Goal: Task Accomplishment & Management: Complete application form

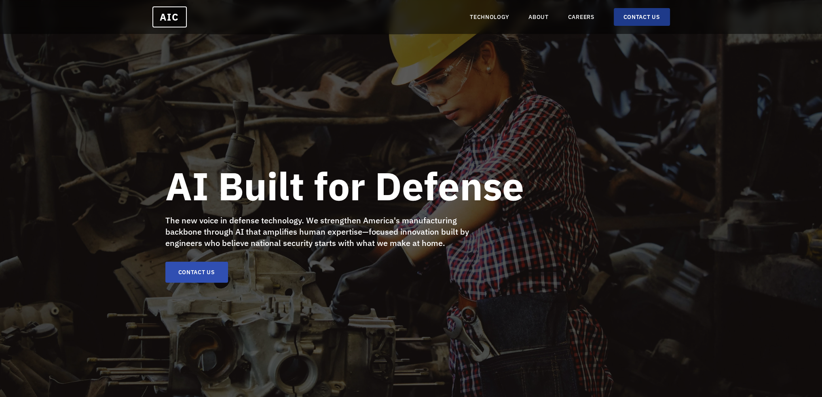
click at [629, 14] on link "CONTACT US" at bounding box center [642, 17] width 56 height 18
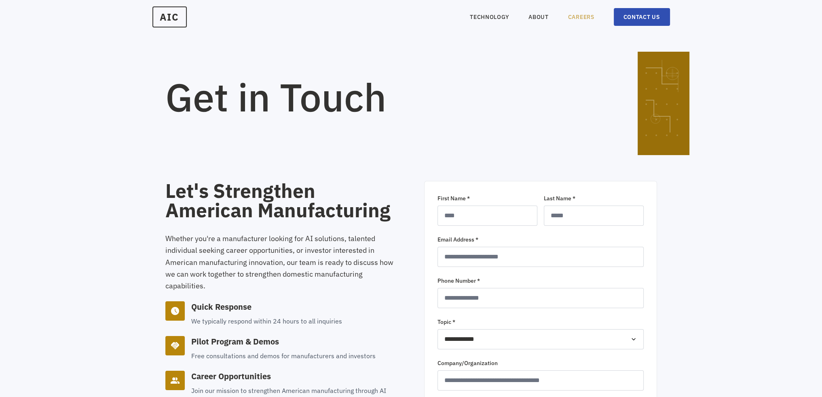
click at [586, 14] on link "CAREERS" at bounding box center [581, 17] width 26 height 8
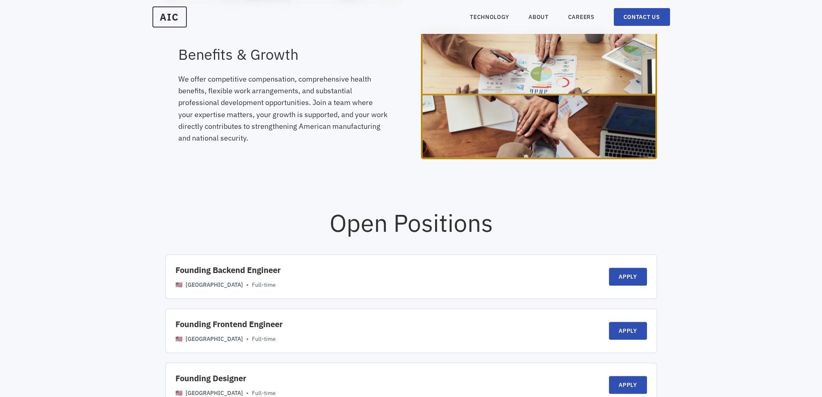
scroll to position [606, 0]
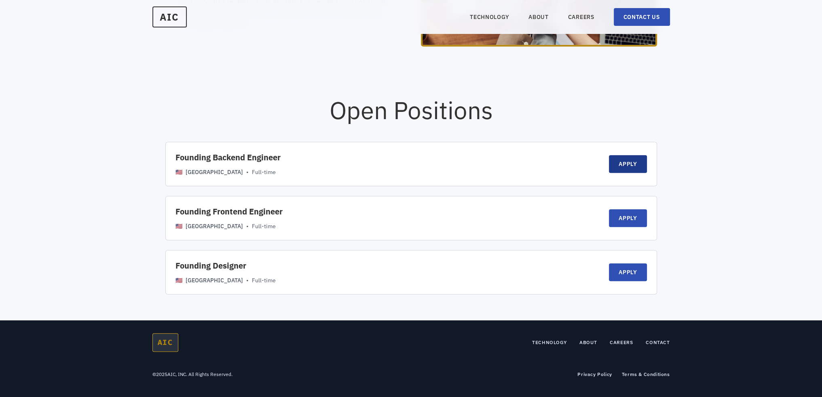
click at [638, 173] on link "APPLY" at bounding box center [628, 164] width 38 height 18
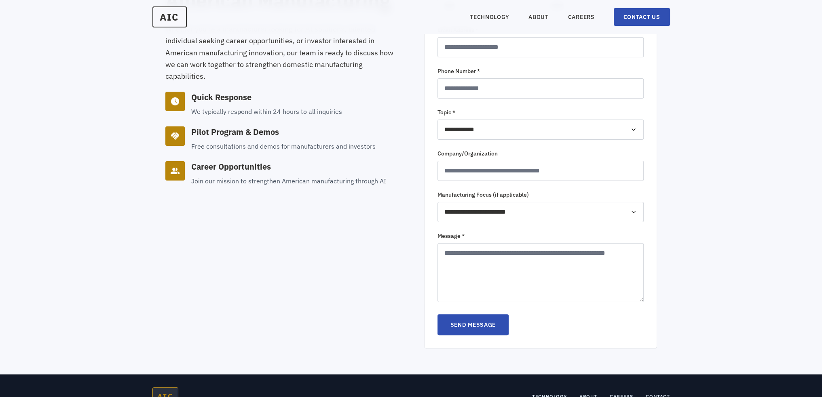
scroll to position [262, 0]
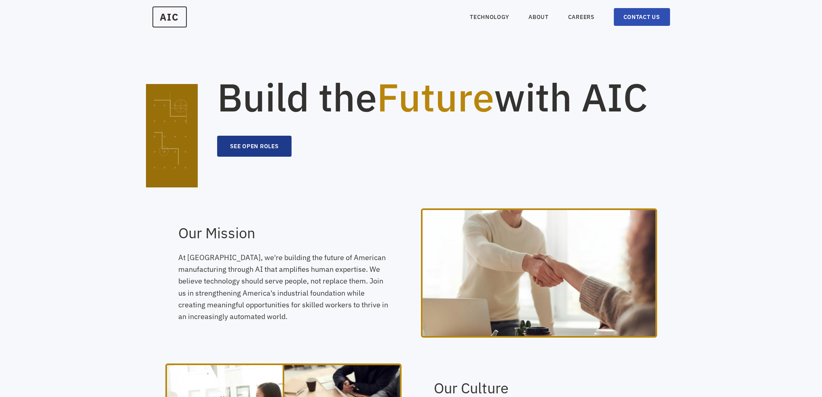
click at [259, 157] on button "SEE OPEN ROLES" at bounding box center [254, 146] width 75 height 21
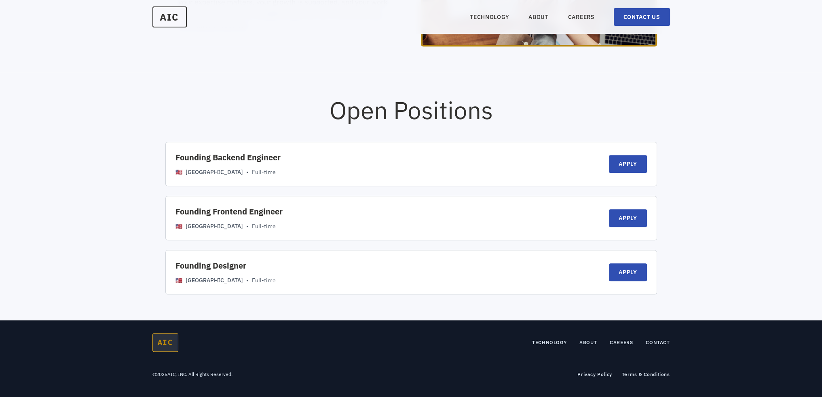
scroll to position [640, 0]
click at [650, 171] on div "Founding Backend Engineer 🇺🇸 [GEOGRAPHIC_DATA] • Full-time APPLY" at bounding box center [411, 164] width 492 height 44
click at [628, 169] on link "APPLY" at bounding box center [628, 164] width 38 height 18
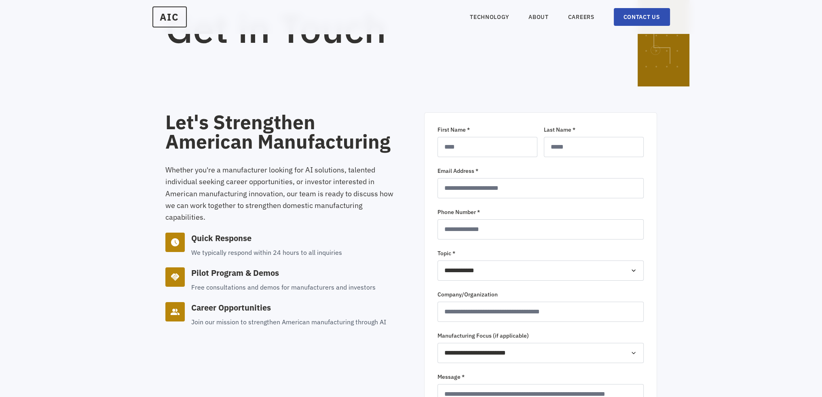
scroll to position [162, 0]
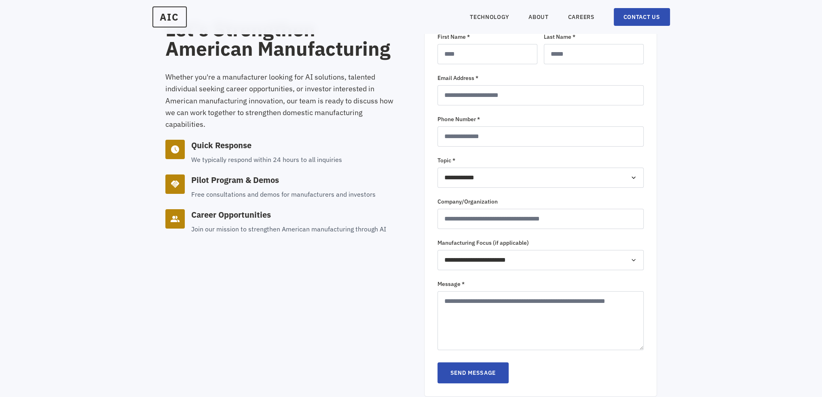
click at [487, 185] on select "**********" at bounding box center [540, 178] width 206 height 20
click at [487, 180] on select "**********" at bounding box center [540, 178] width 206 height 20
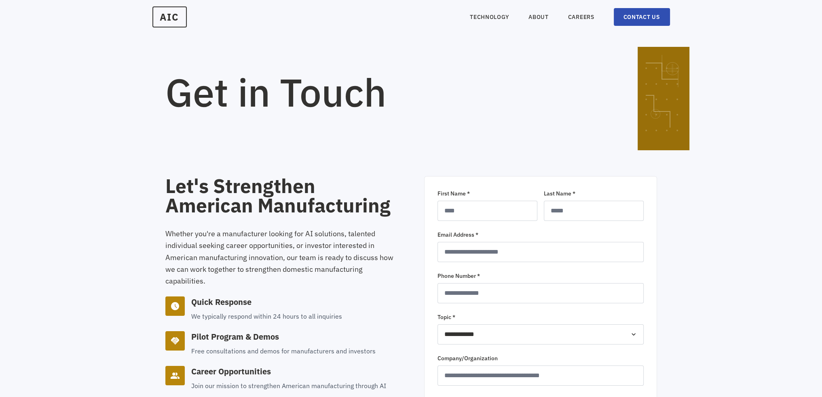
scroll to position [0, 0]
